Goal: Check status: Check status

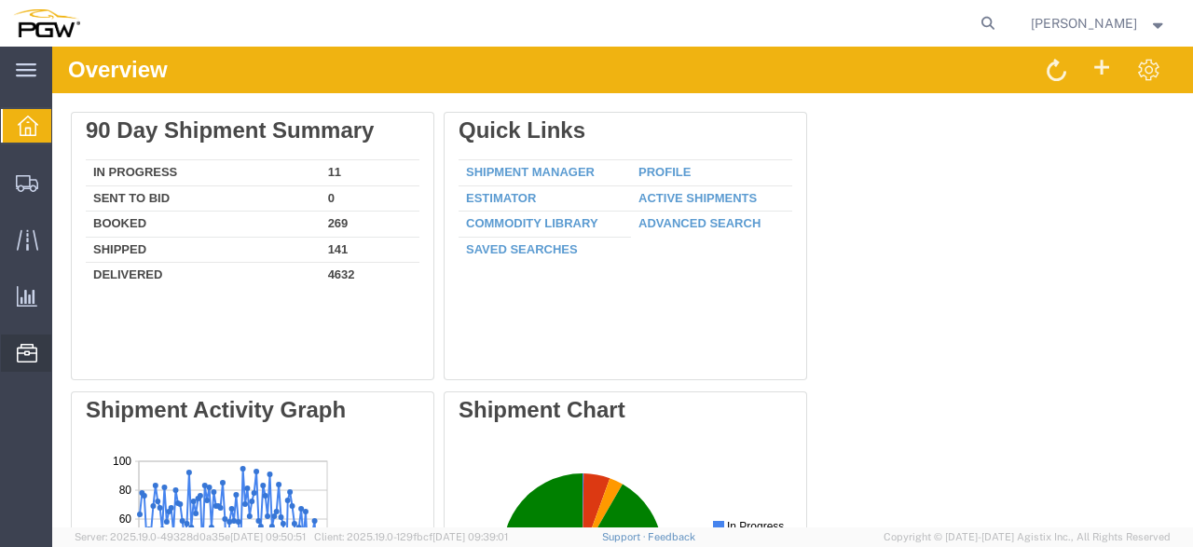
click at [18, 353] on icon at bounding box center [27, 353] width 20 height 19
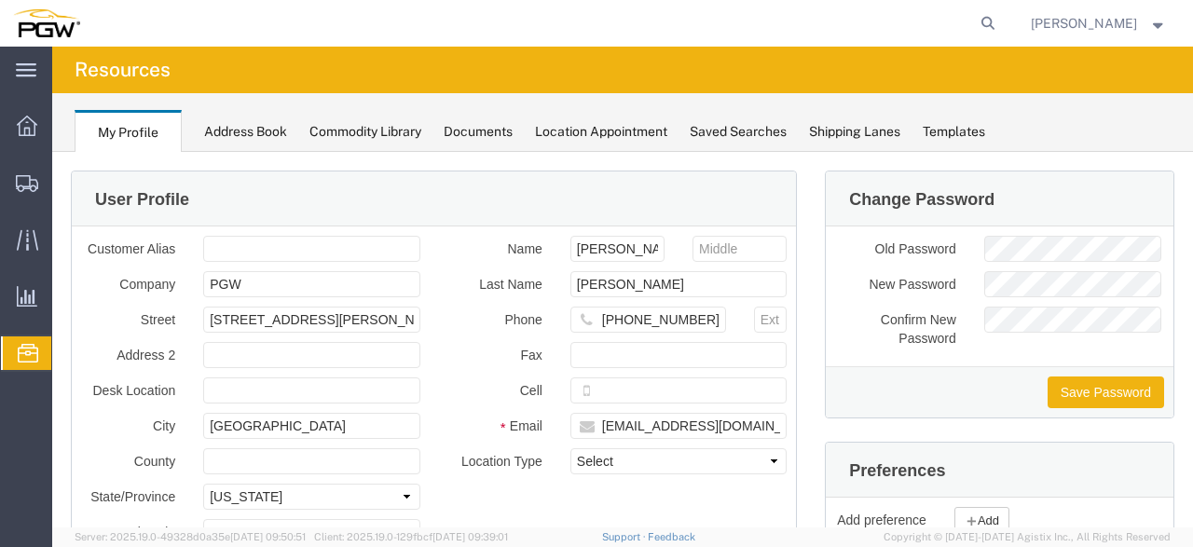
click at [0, 0] on span "Location Appointment" at bounding box center [0, 0] width 0 height 0
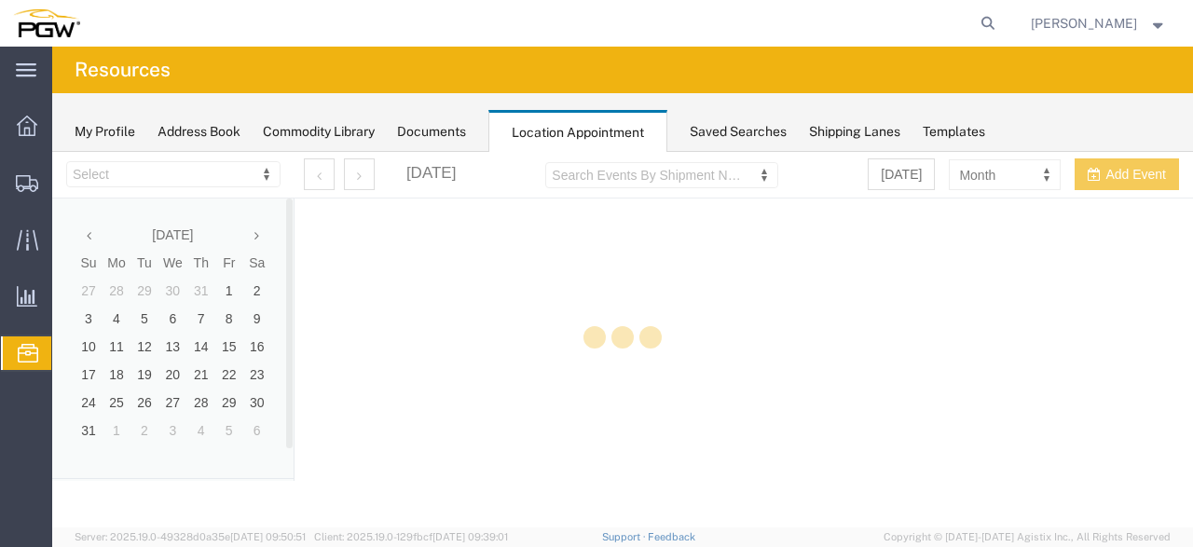
select select "28253"
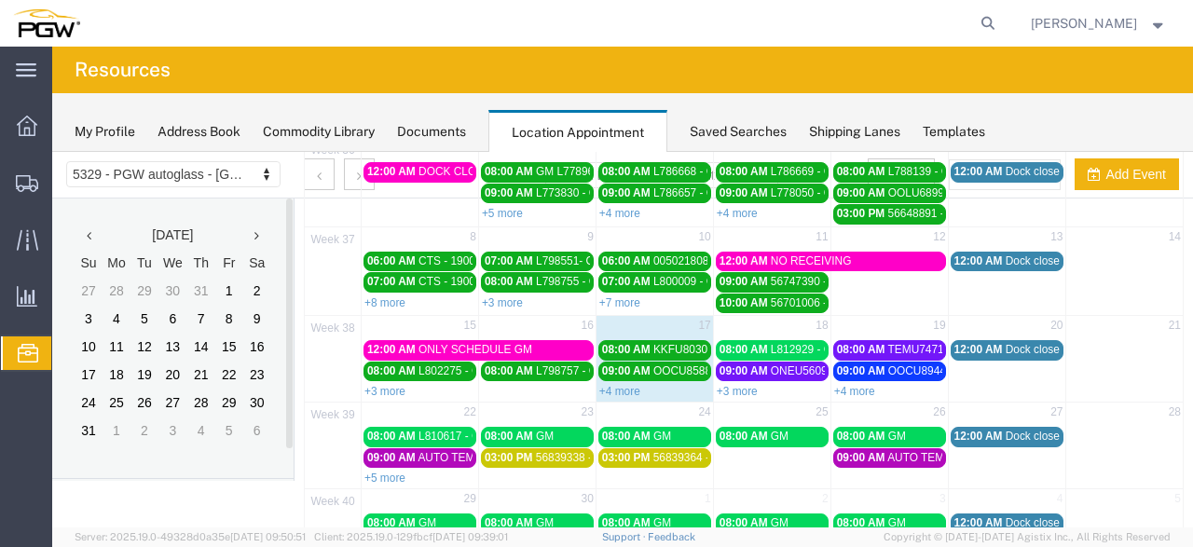
scroll to position [97, 0]
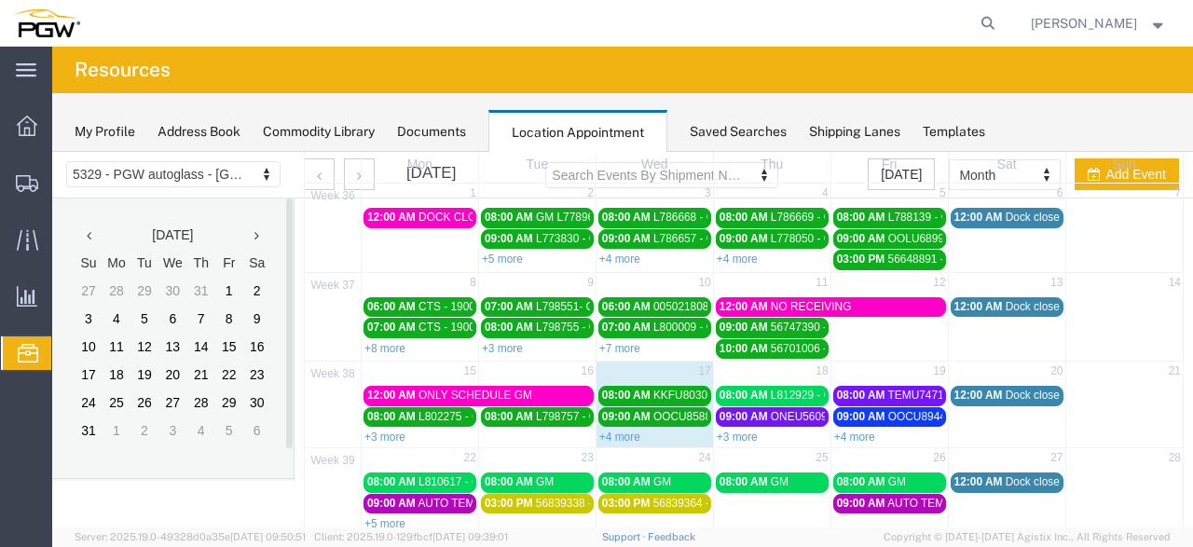
drag, startPoint x: 603, startPoint y: 427, endPoint x: 612, endPoint y: 424, distance: 9.7
click at [604, 430] on link "+4 more" at bounding box center [619, 436] width 41 height 13
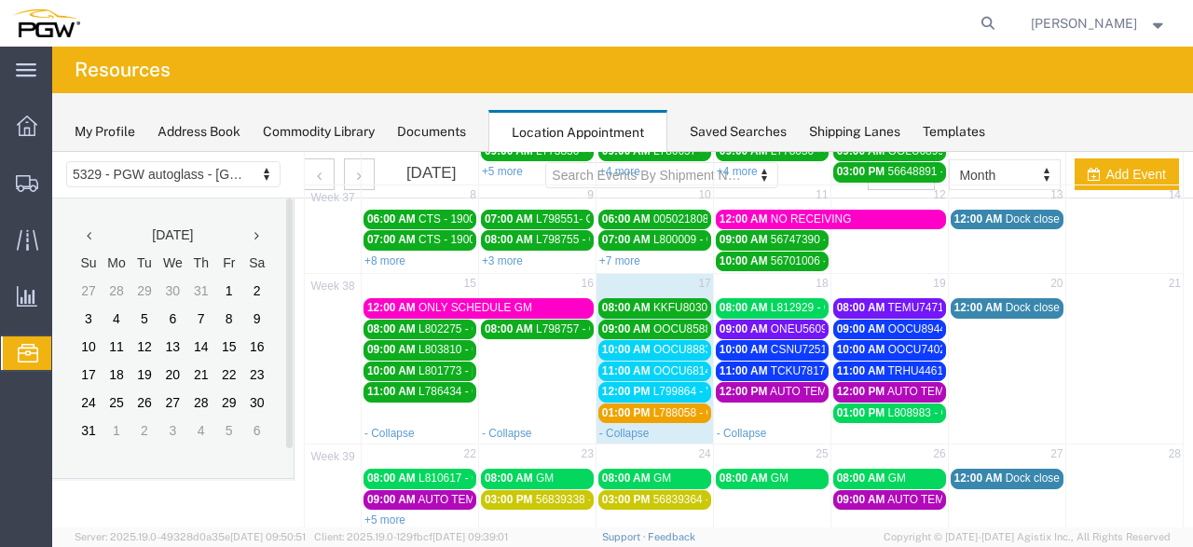
scroll to position [194, 0]
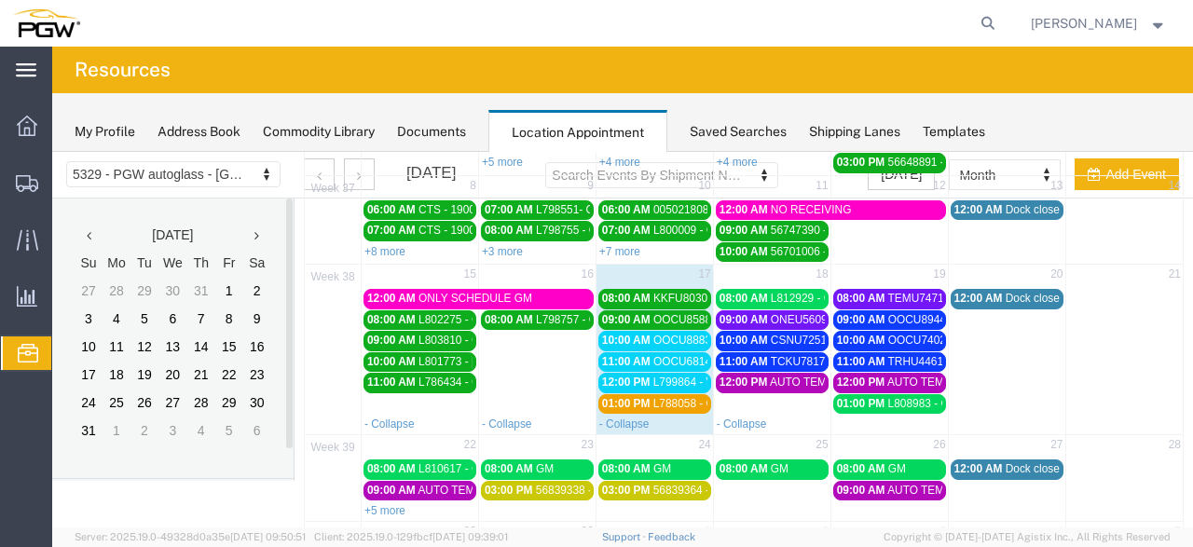
click at [31, 72] on icon at bounding box center [26, 70] width 20 height 14
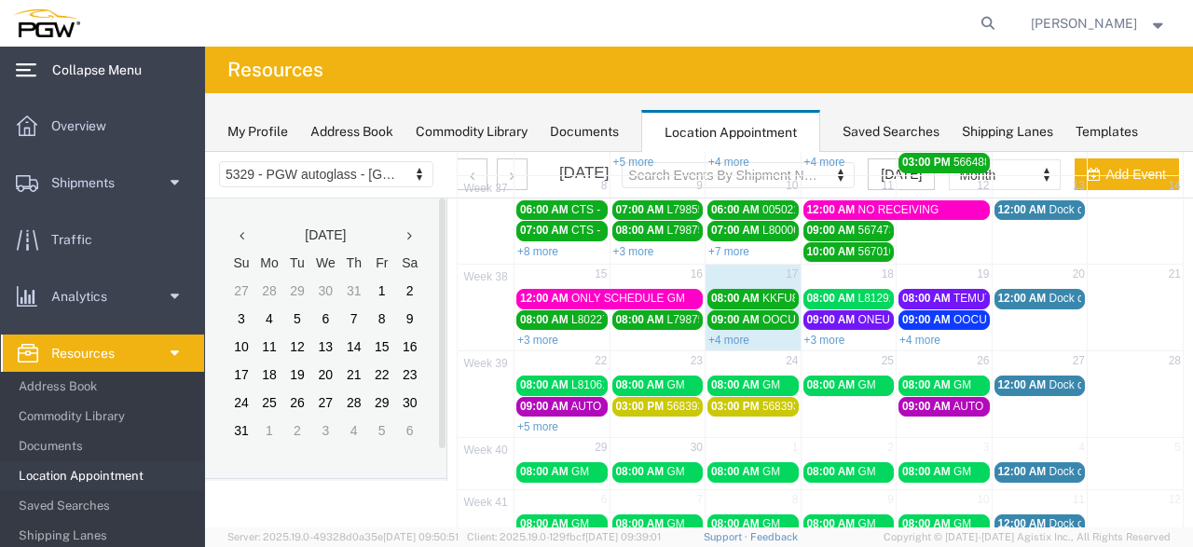
click at [39, 66] on div "main_menu Created with Sketch." at bounding box center [26, 70] width 52 height 47
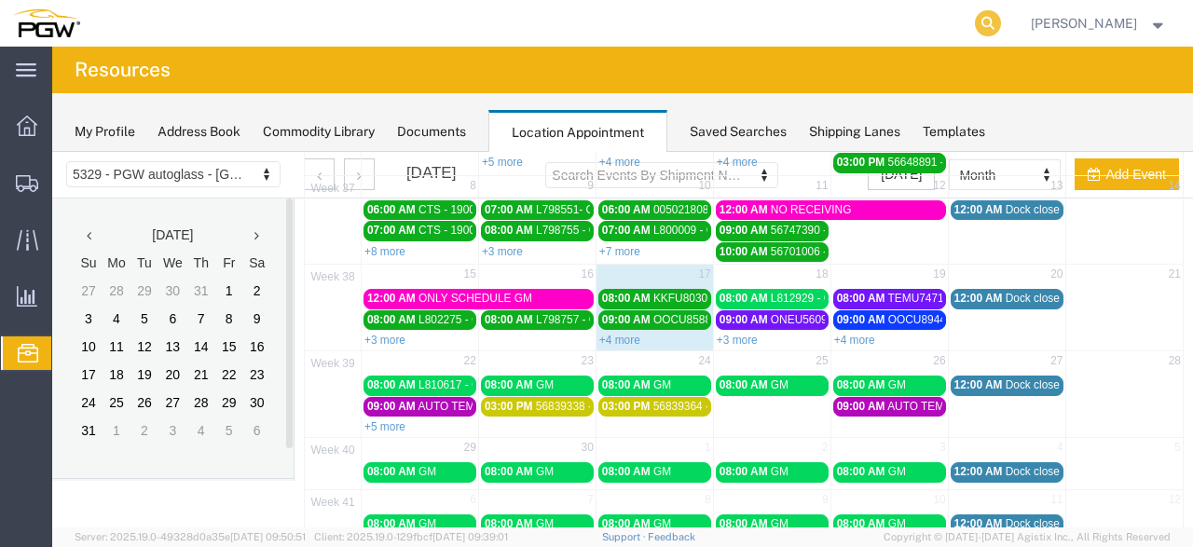
click at [990, 22] on icon at bounding box center [988, 23] width 26 height 26
click at [590, 19] on input "search" at bounding box center [691, 23] width 567 height 45
type input "668523"
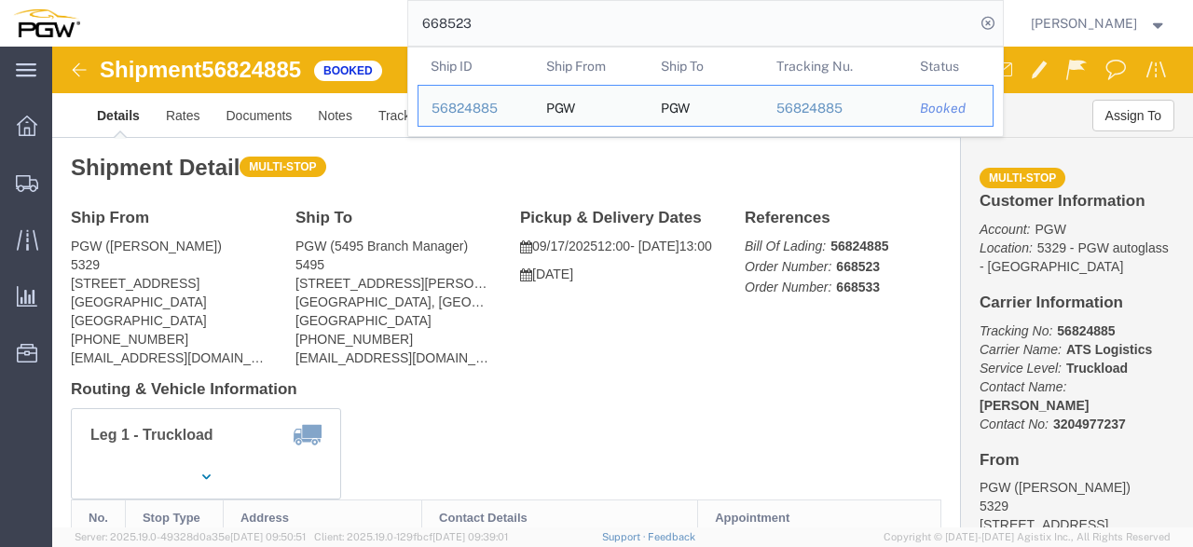
click div "Leg 1 - Truckload Vehicle 1: Standard Dry Van (53 Feet) Number of trucks: 1"
drag, startPoint x: 517, startPoint y: 27, endPoint x: 307, endPoint y: 7, distance: 211.5
click at [408, 30] on input "668523" at bounding box center [691, 23] width 567 height 45
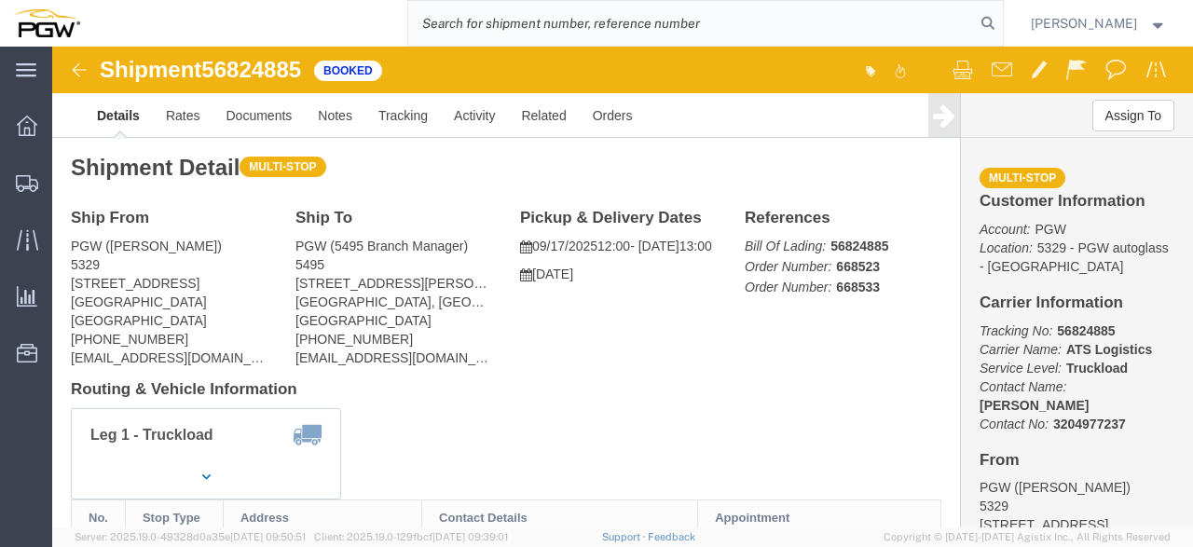
click at [603, 27] on input "search" at bounding box center [691, 23] width 567 height 45
type input "56795208"
drag, startPoint x: 527, startPoint y: 29, endPoint x: 153, endPoint y: 0, distance: 375.7
click at [408, 7] on input "56795208" at bounding box center [691, 23] width 567 height 45
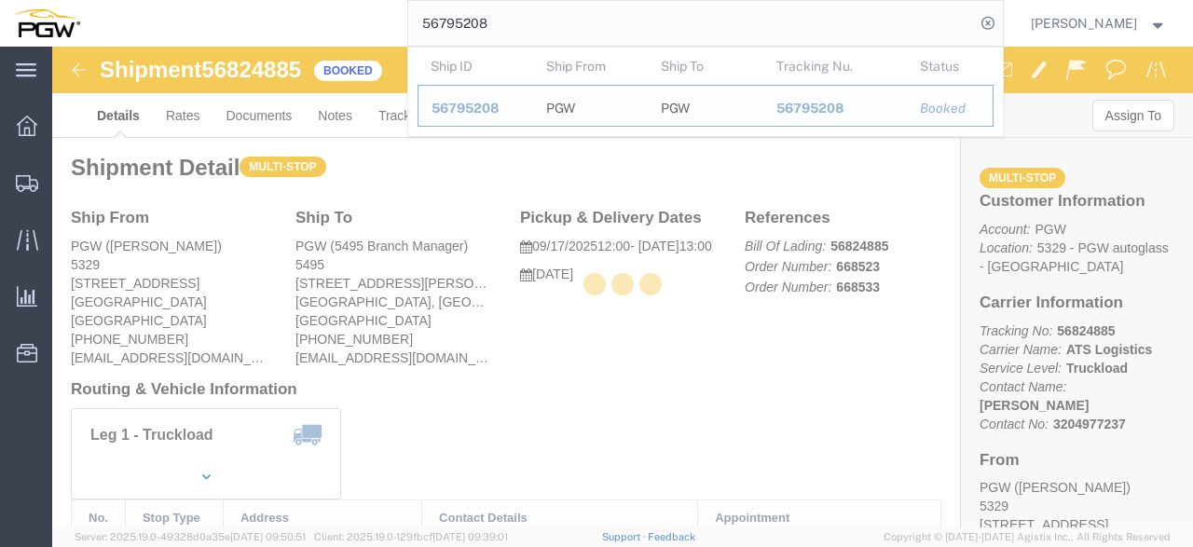
drag, startPoint x: 480, startPoint y: 108, endPoint x: 444, endPoint y: 69, distance: 53.4
click at [480, 108] on span "56795208" at bounding box center [464, 108] width 67 height 15
